Goal: Transaction & Acquisition: Download file/media

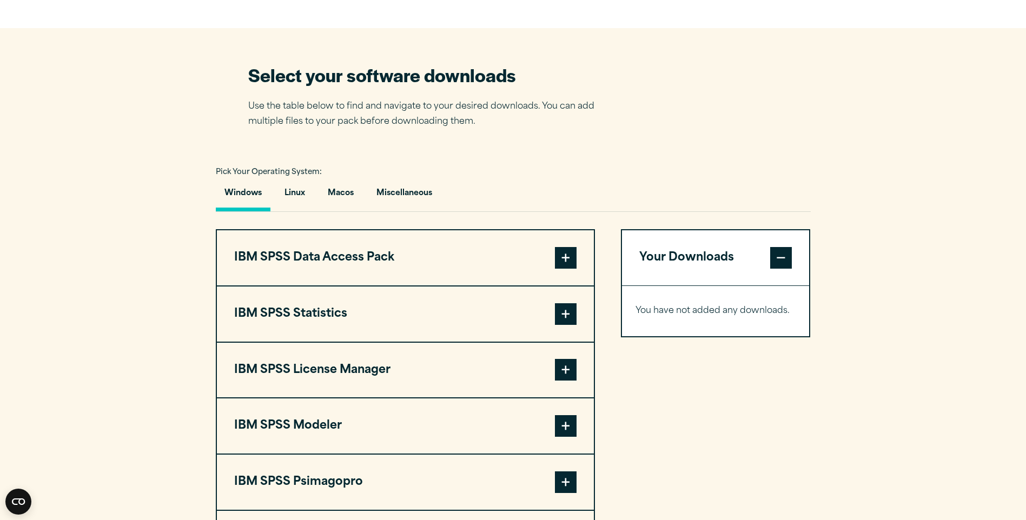
scroll to position [649, 0]
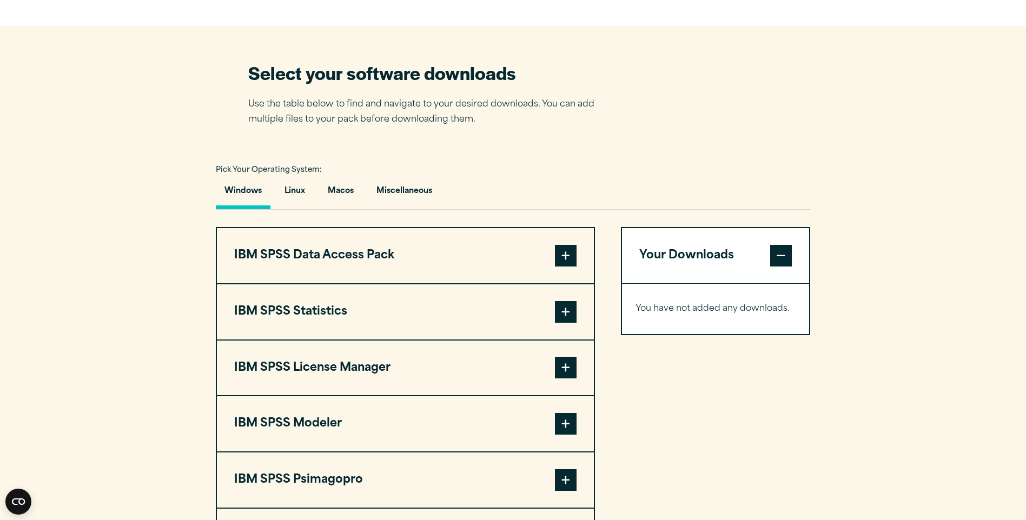
click at [572, 308] on span at bounding box center [566, 312] width 22 height 22
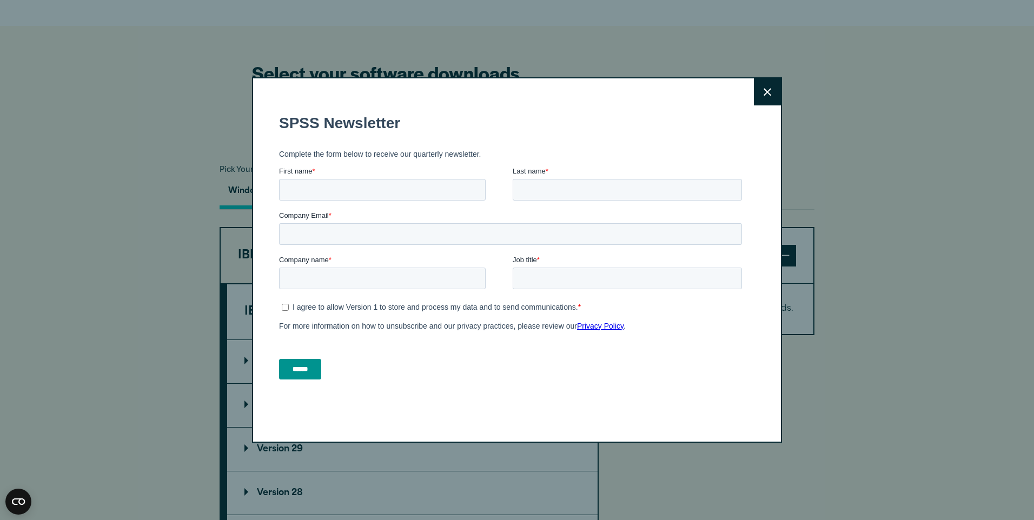
click at [774, 85] on button "Close" at bounding box center [767, 91] width 27 height 27
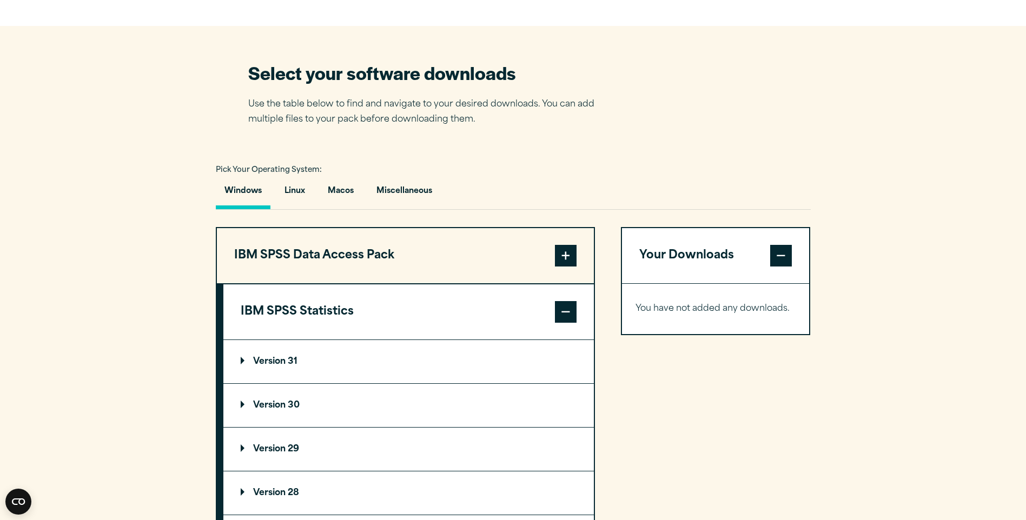
click at [285, 405] on p "Version 30" at bounding box center [270, 405] width 59 height 9
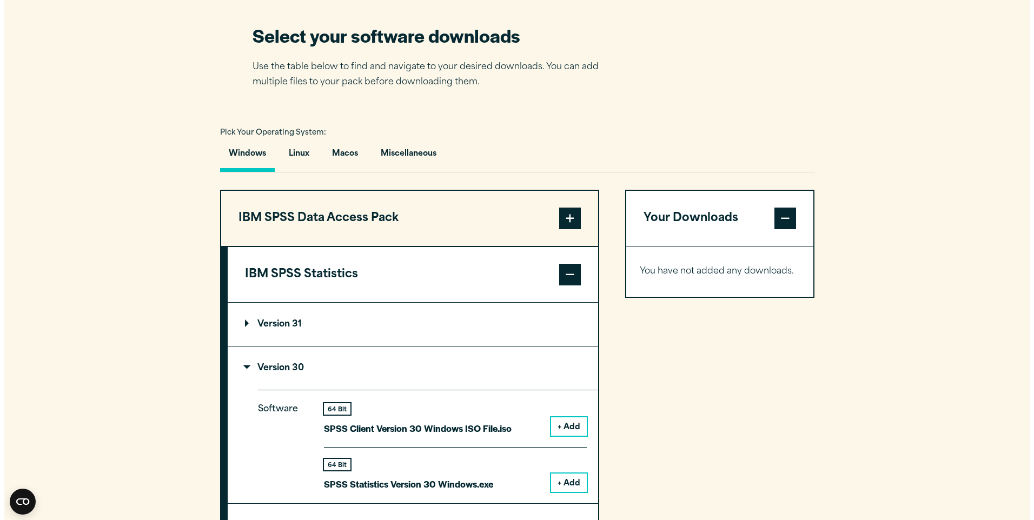
scroll to position [757, 0]
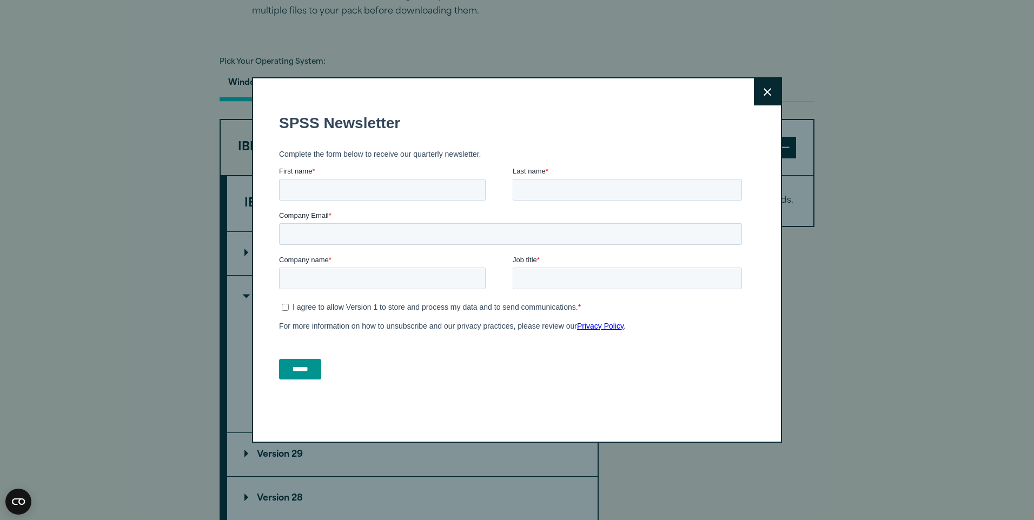
click at [771, 82] on button "Close" at bounding box center [767, 91] width 27 height 27
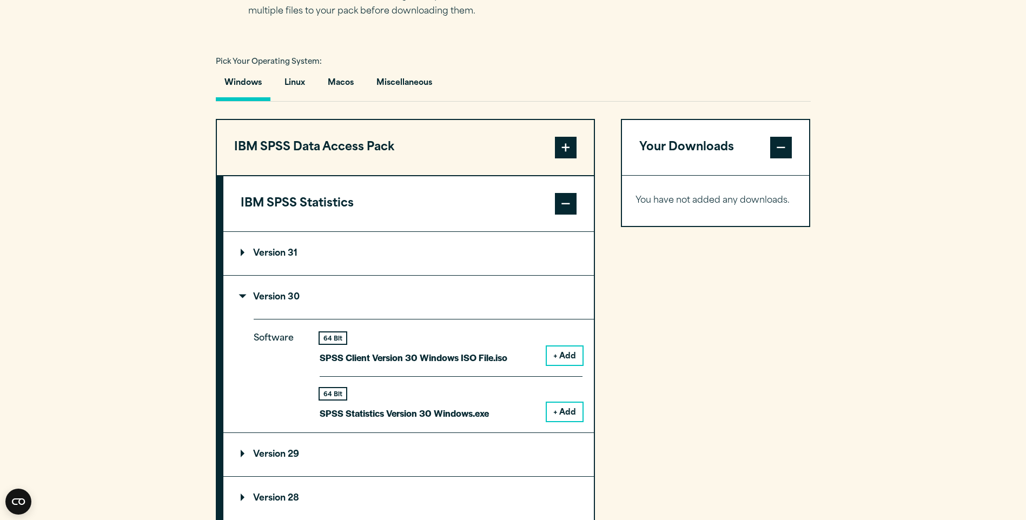
click at [566, 410] on button "+ Add" at bounding box center [565, 412] width 36 height 18
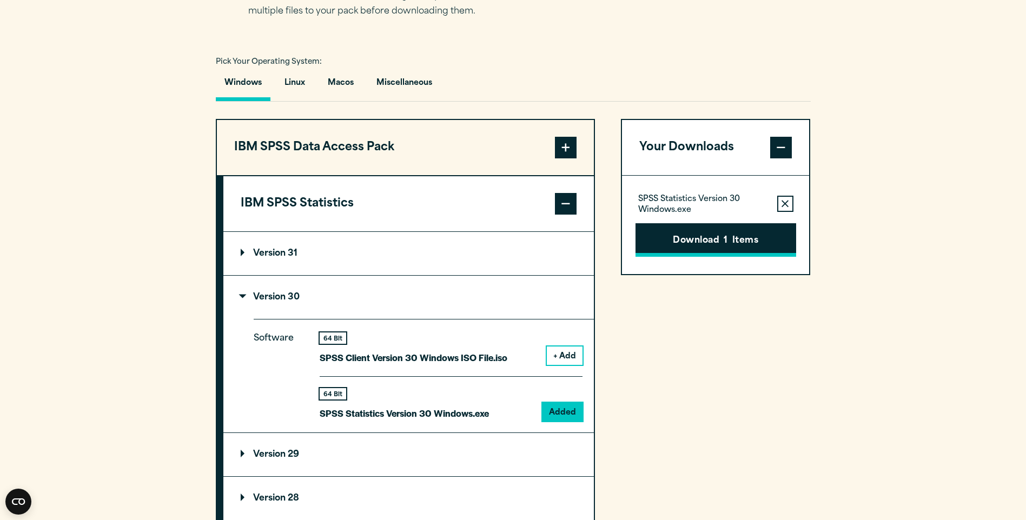
click at [749, 240] on button "Download 1 Items" at bounding box center [715, 240] width 161 height 34
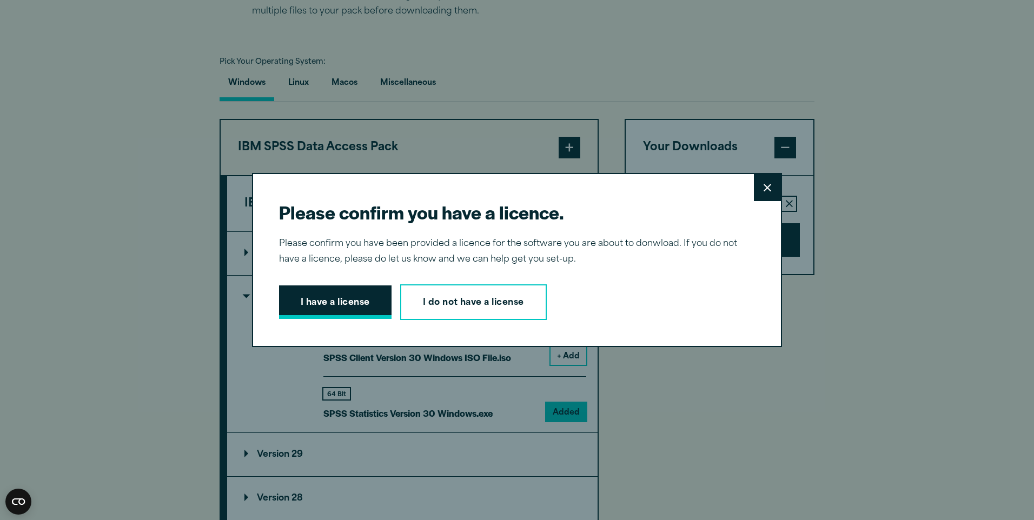
click at [347, 297] on button "I have a license" at bounding box center [335, 302] width 112 height 34
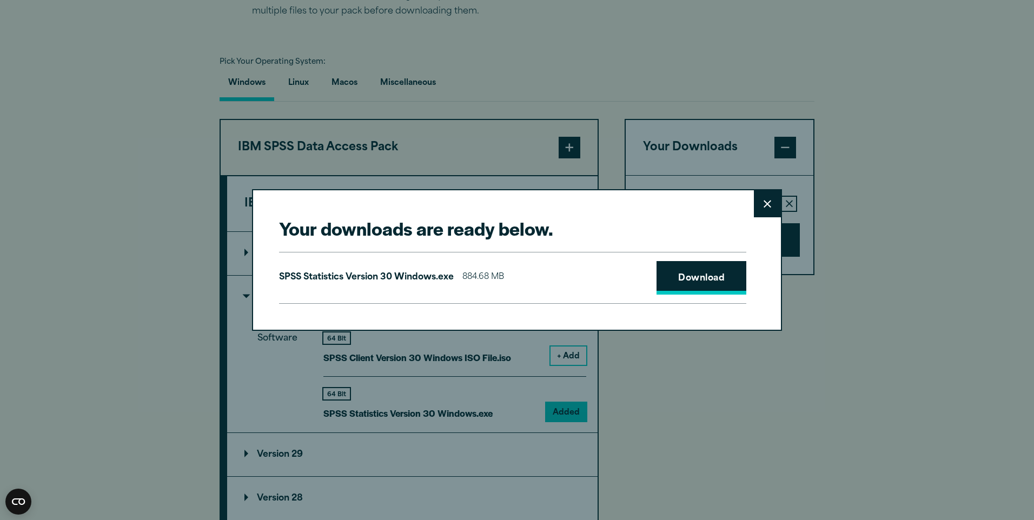
click at [697, 277] on link "Download" at bounding box center [701, 278] width 90 height 34
